Goal: Information Seeking & Learning: Learn about a topic

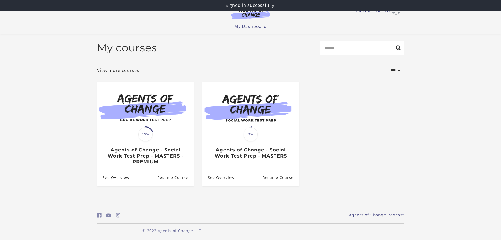
scroll to position [3, 0]
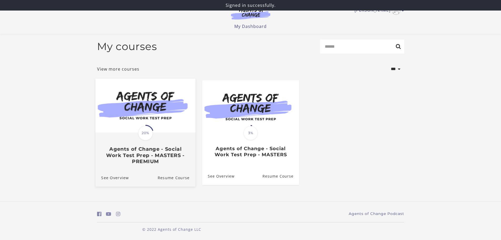
click at [156, 153] on h3 "Agents of Change - Social Work Test Prep - MASTERS - PREMIUM" at bounding box center [145, 155] width 88 height 18
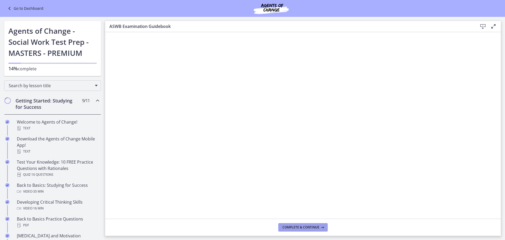
click at [295, 229] on span "Complete & continue" at bounding box center [300, 227] width 37 height 4
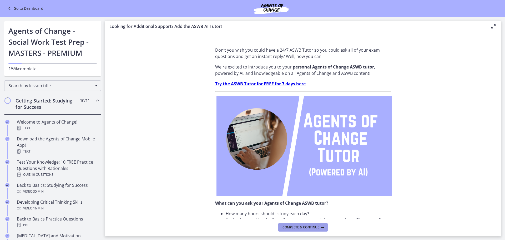
click at [296, 227] on span "Complete & continue" at bounding box center [300, 227] width 37 height 4
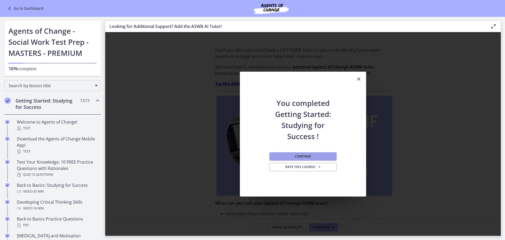
click at [299, 155] on span "Continue" at bounding box center [303, 156] width 16 height 4
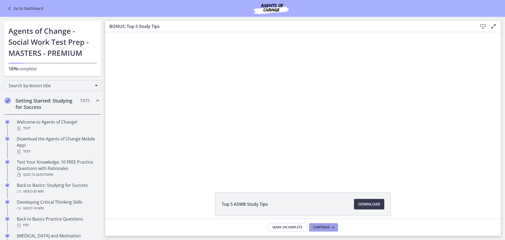
click at [320, 227] on span "Continue" at bounding box center [321, 227] width 16 height 4
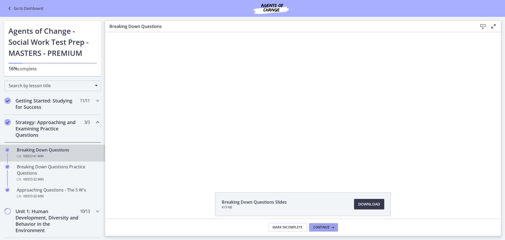
click at [320, 227] on span "Continue" at bounding box center [321, 227] width 16 height 4
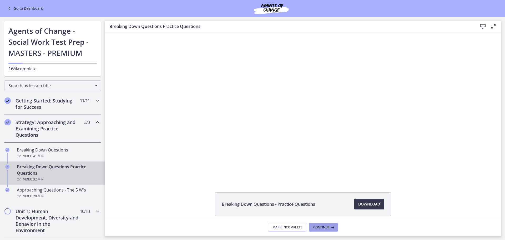
click at [320, 227] on span "Continue" at bounding box center [321, 227] width 16 height 4
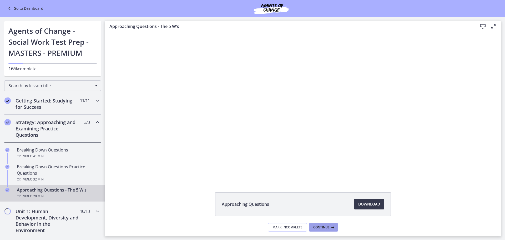
click at [320, 227] on span "Continue" at bounding box center [321, 227] width 16 height 4
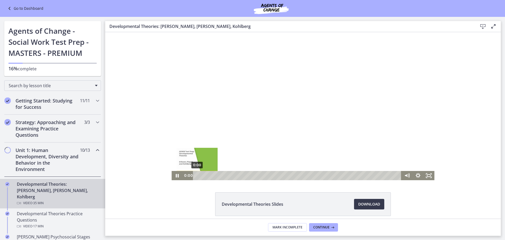
click at [197, 176] on div "0:00" at bounding box center [298, 175] width 202 height 9
click at [176, 175] on icon "Pause" at bounding box center [177, 175] width 3 height 3
